Goal: Find specific page/section: Find specific page/section

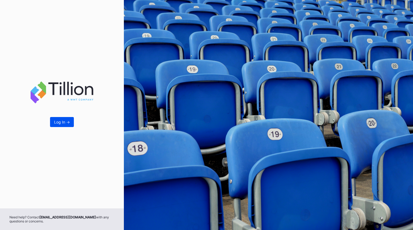
click at [65, 119] on button "Log In ->" at bounding box center [62, 122] width 24 height 10
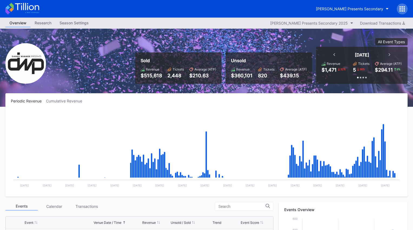
scroll to position [174, 0]
click at [338, 11] on button "Danny Wimmer Presents Secondary" at bounding box center [352, 9] width 81 height 10
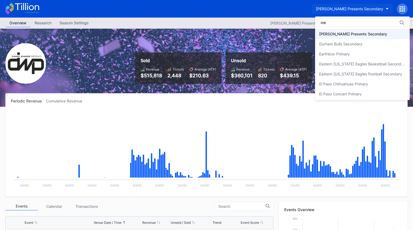
scroll to position [0, 0]
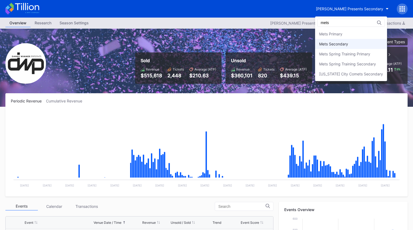
type input "mets"
click at [342, 43] on div "Mets Secondary" at bounding box center [333, 44] width 29 height 5
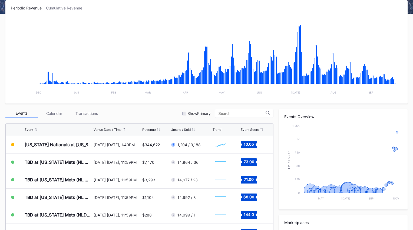
scroll to position [89, 0]
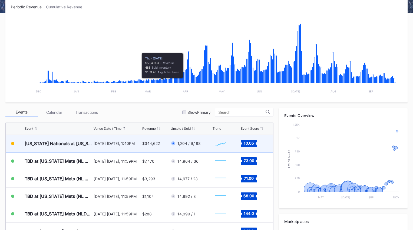
click at [138, 144] on div "[DATE] [DATE], 1:40PM" at bounding box center [117, 143] width 47 height 5
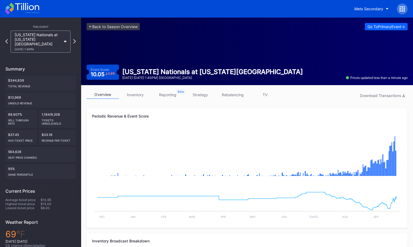
click at [129, 31] on div "<- Back to Season Overview Go To Primary Event -> Event Score 10.05 0.8 % [US_S…" at bounding box center [247, 52] width 332 height 68
click at [123, 26] on link "<- Back to Season Overview" at bounding box center [112, 26] width 53 height 7
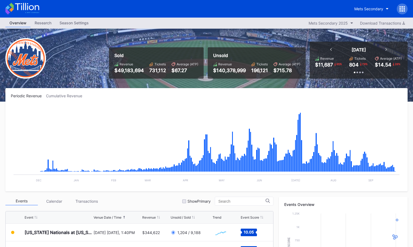
click at [404, 6] on icon at bounding box center [403, 6] width 1 height 1
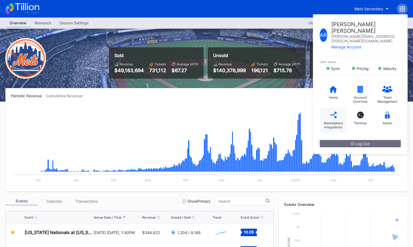
click at [337, 108] on div "Marketplace Integrations" at bounding box center [332, 121] width 27 height 26
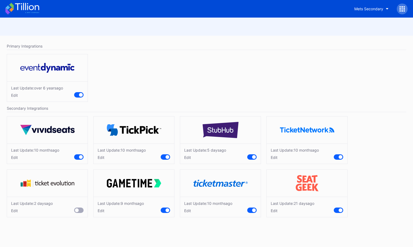
click at [40, 13] on div "Mets Secondary" at bounding box center [206, 9] width 413 height 18
click at [36, 8] on icon at bounding box center [22, 9] width 34 height 12
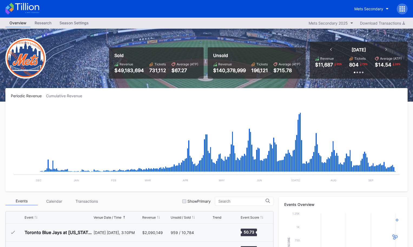
scroll to position [1388, 0]
click at [31, 8] on icon at bounding box center [22, 9] width 34 height 12
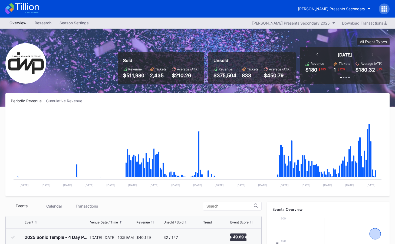
scroll to position [174, 0]
